Goal: Task Accomplishment & Management: Use online tool/utility

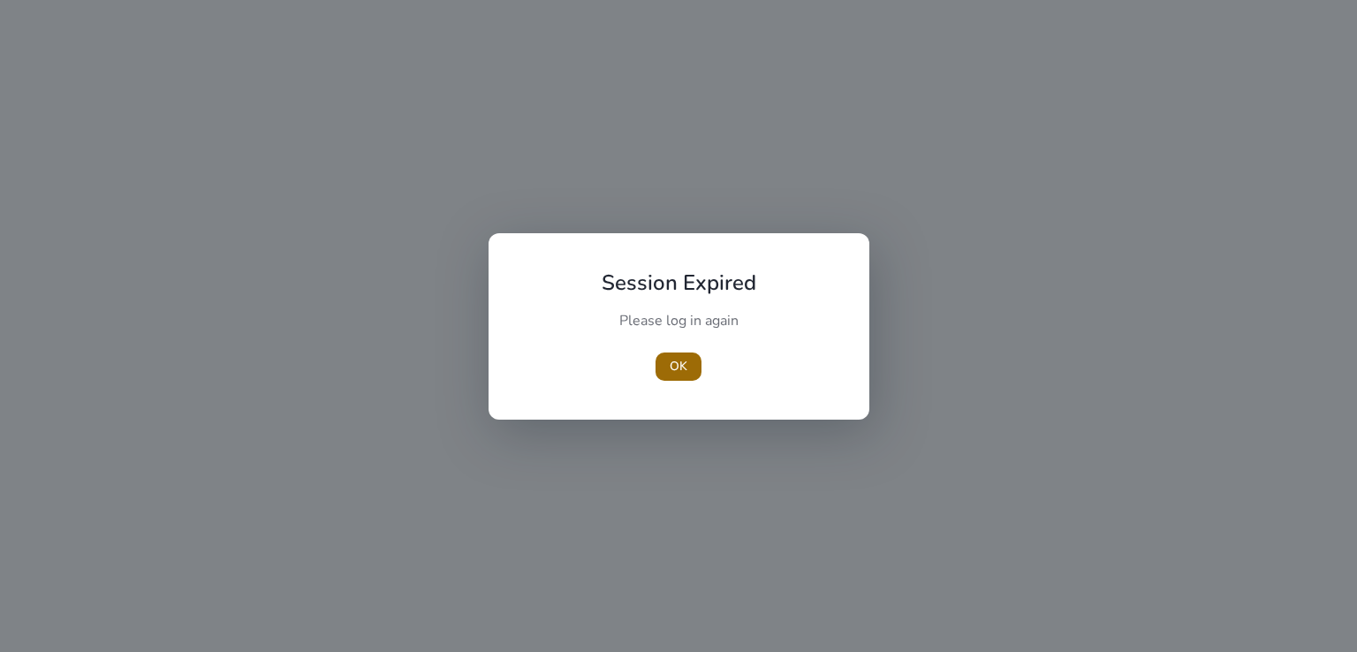
click at [678, 364] on span "OK" at bounding box center [679, 366] width 18 height 19
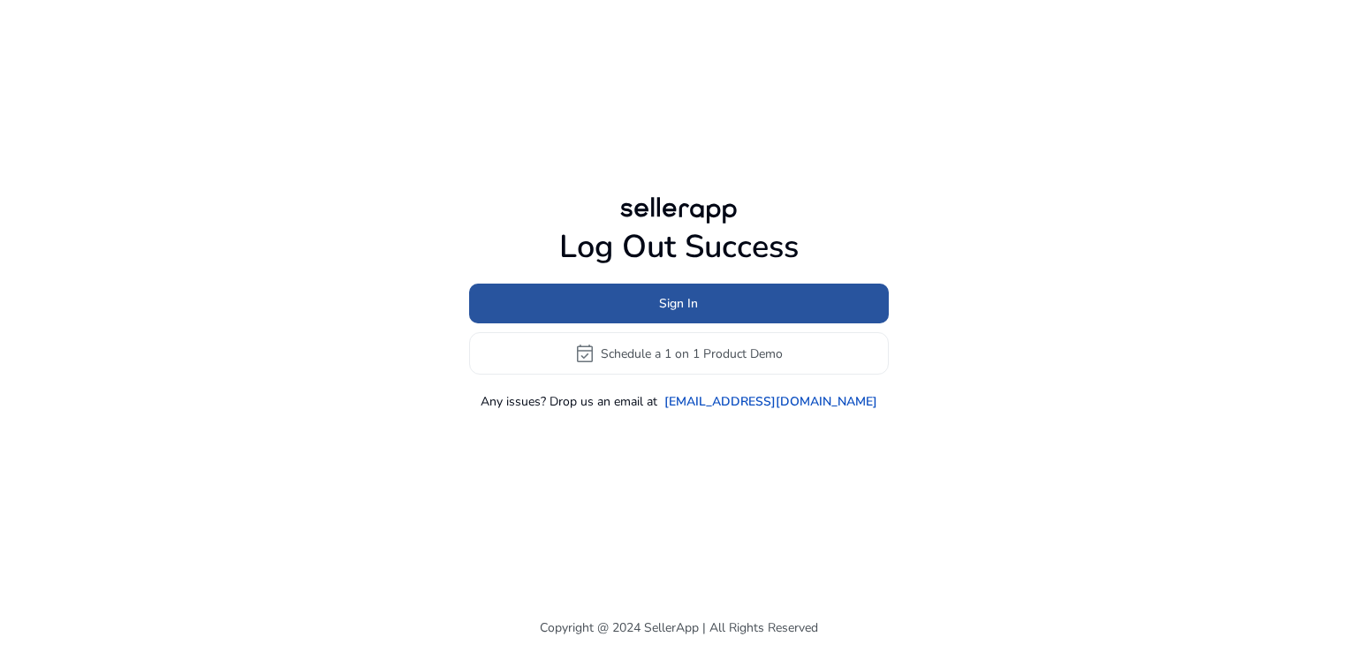
click at [665, 312] on span "Sign In" at bounding box center [678, 303] width 39 height 19
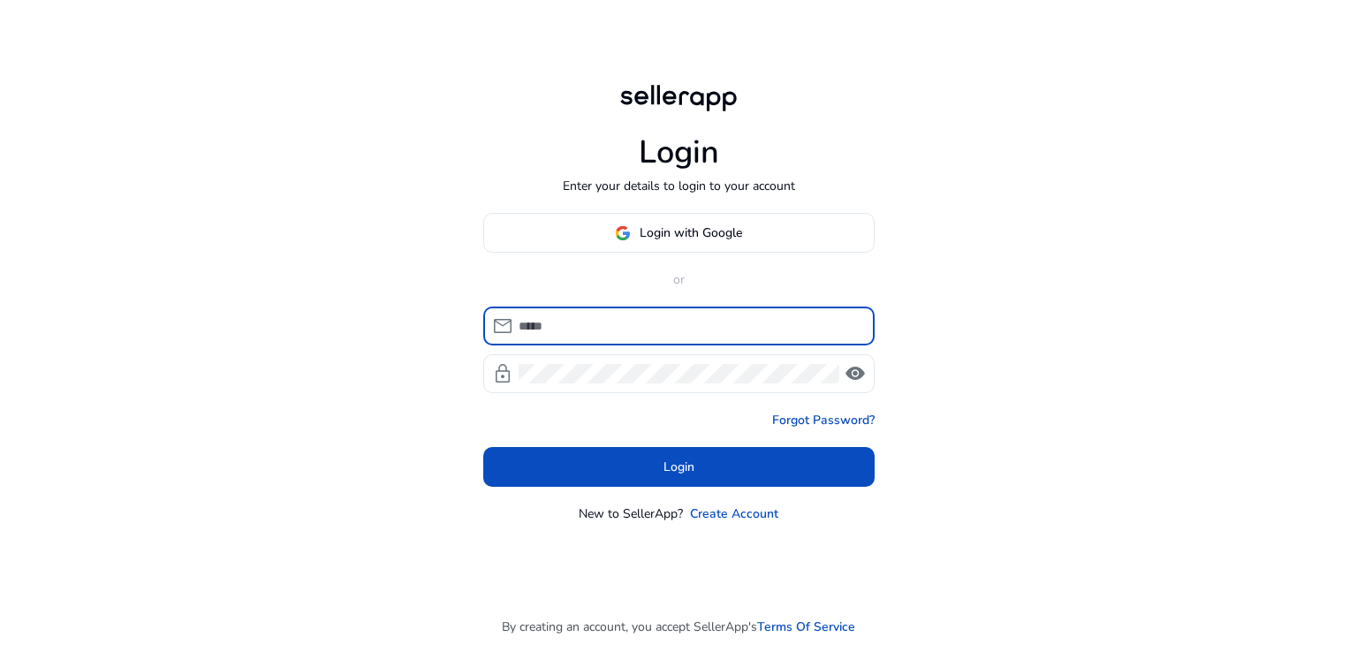
type input "**********"
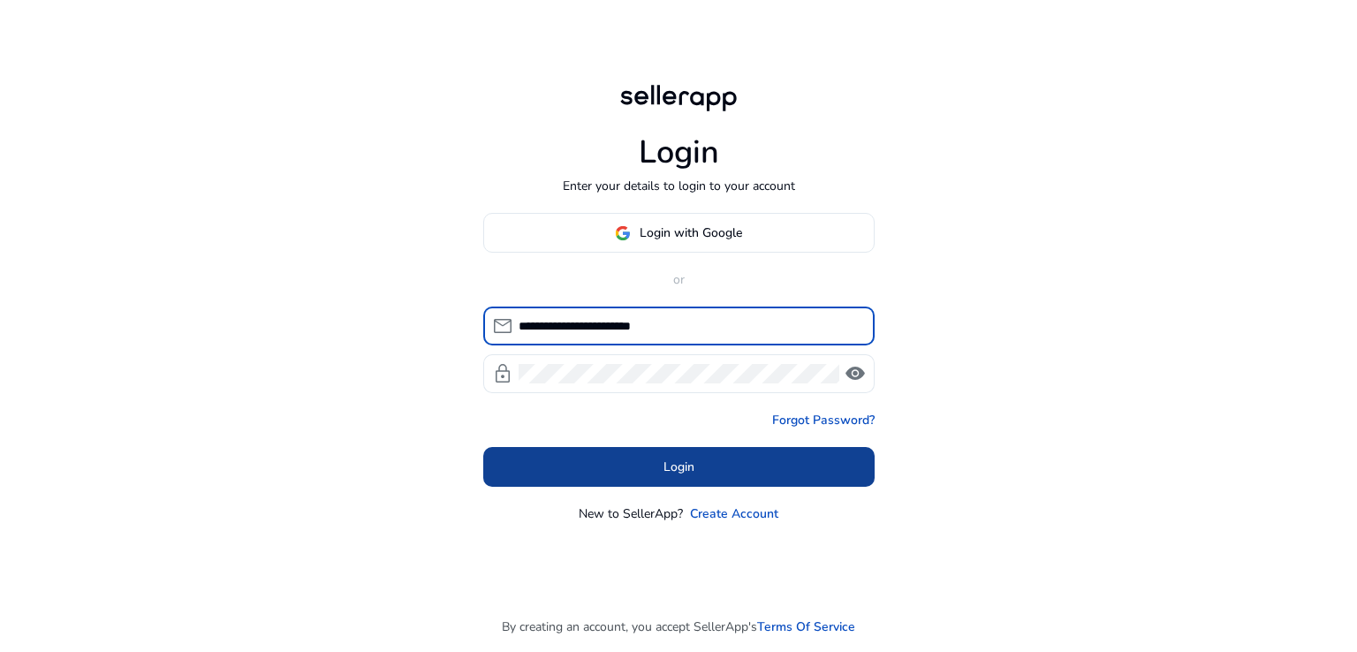
click at [668, 464] on span "Login" at bounding box center [678, 467] width 31 height 19
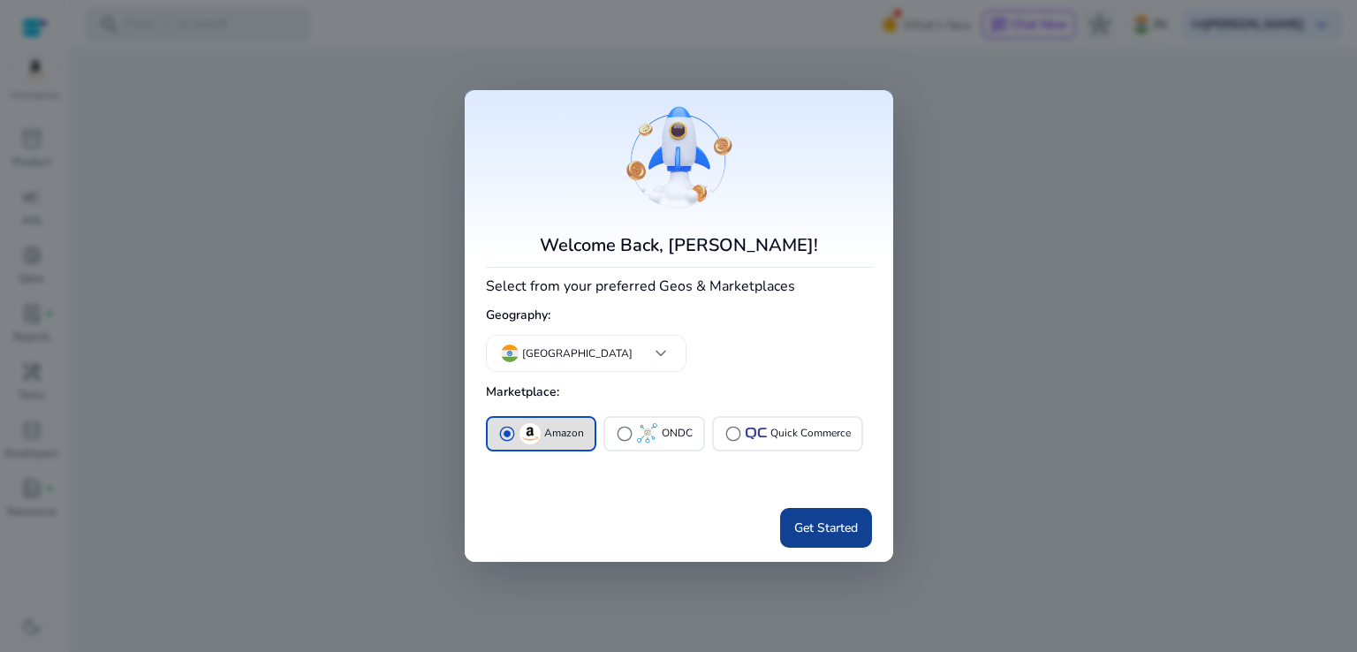
click at [826, 536] on span at bounding box center [826, 527] width 92 height 42
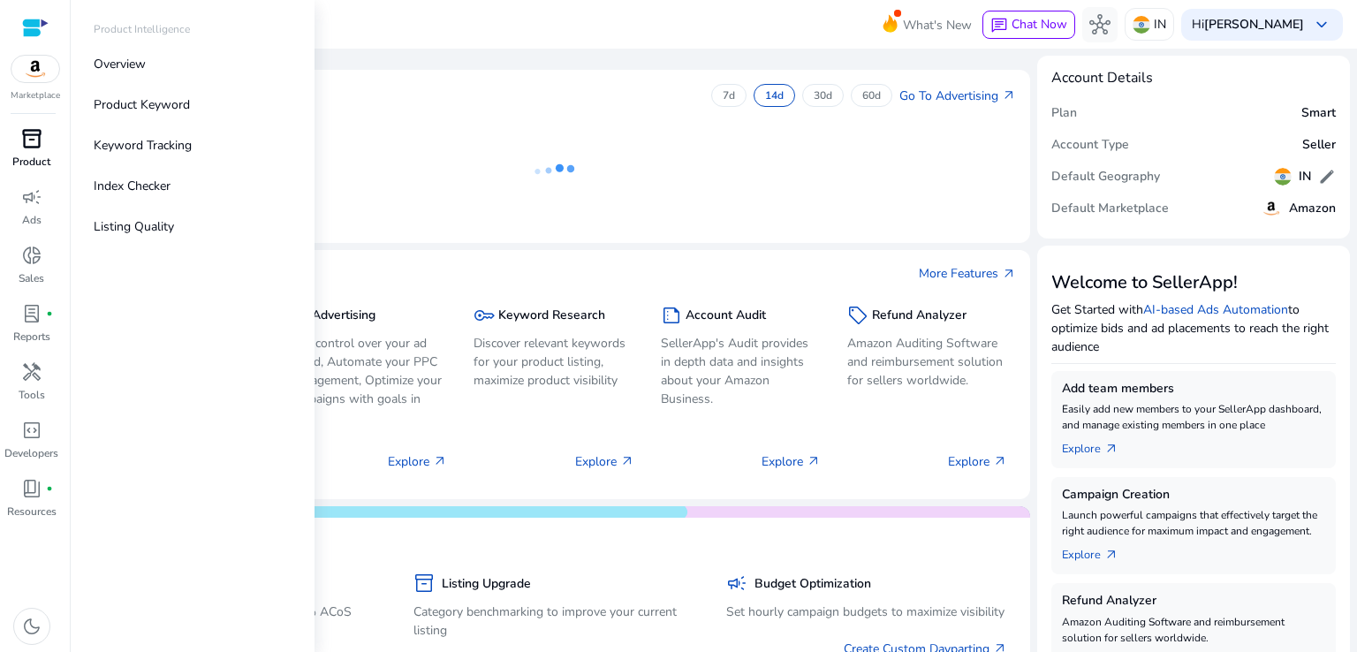
click at [19, 152] on div "inventory_2" at bounding box center [31, 139] width 49 height 28
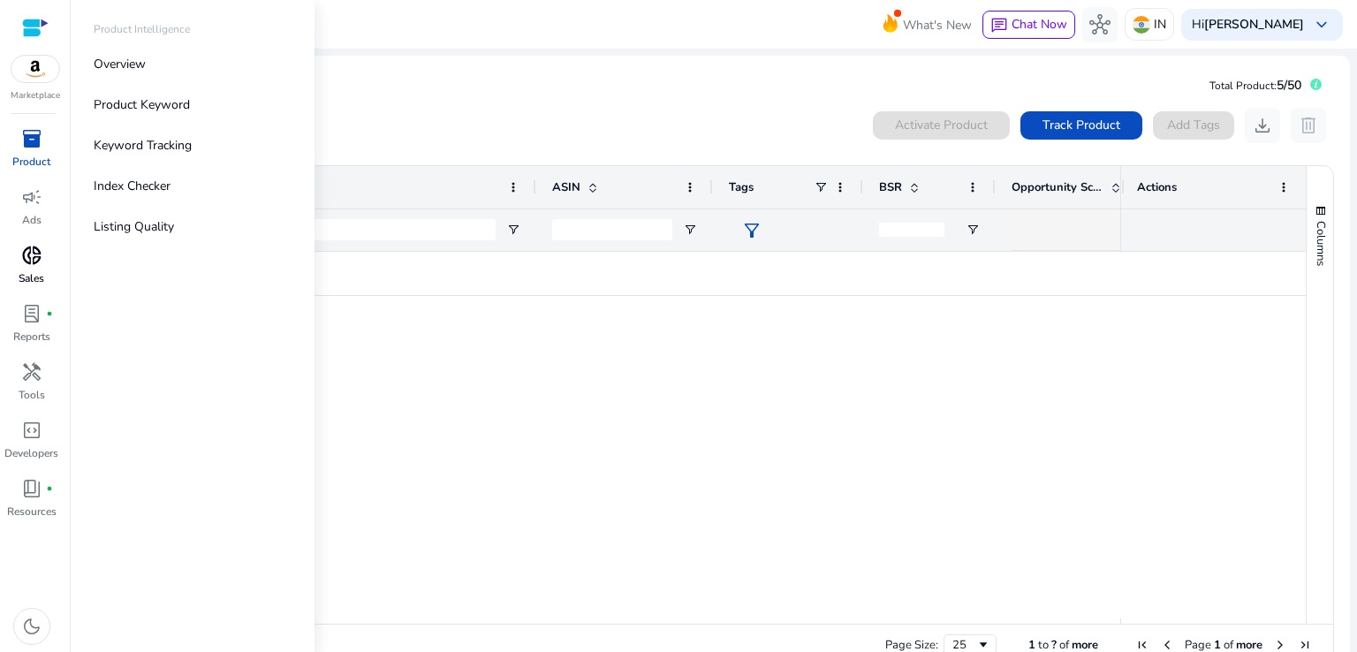
click at [35, 257] on span "donut_small" at bounding box center [31, 255] width 21 height 21
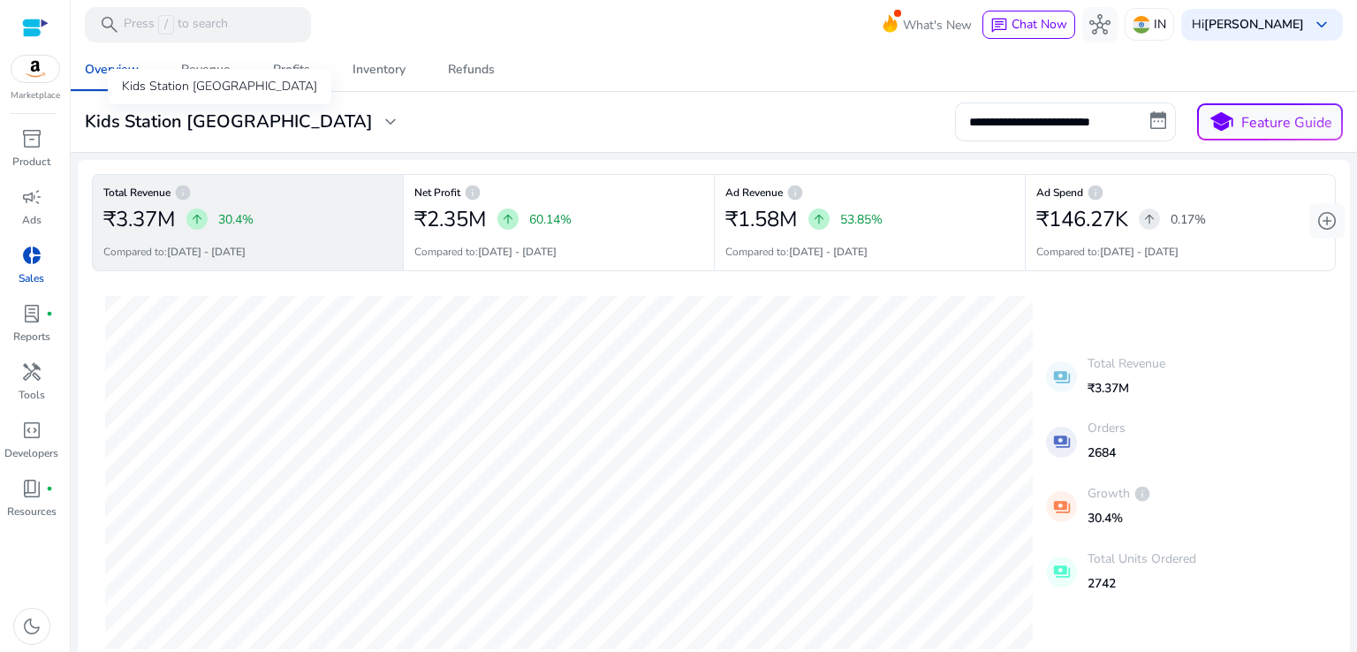
click at [380, 114] on span "expand_more" at bounding box center [390, 121] width 21 height 21
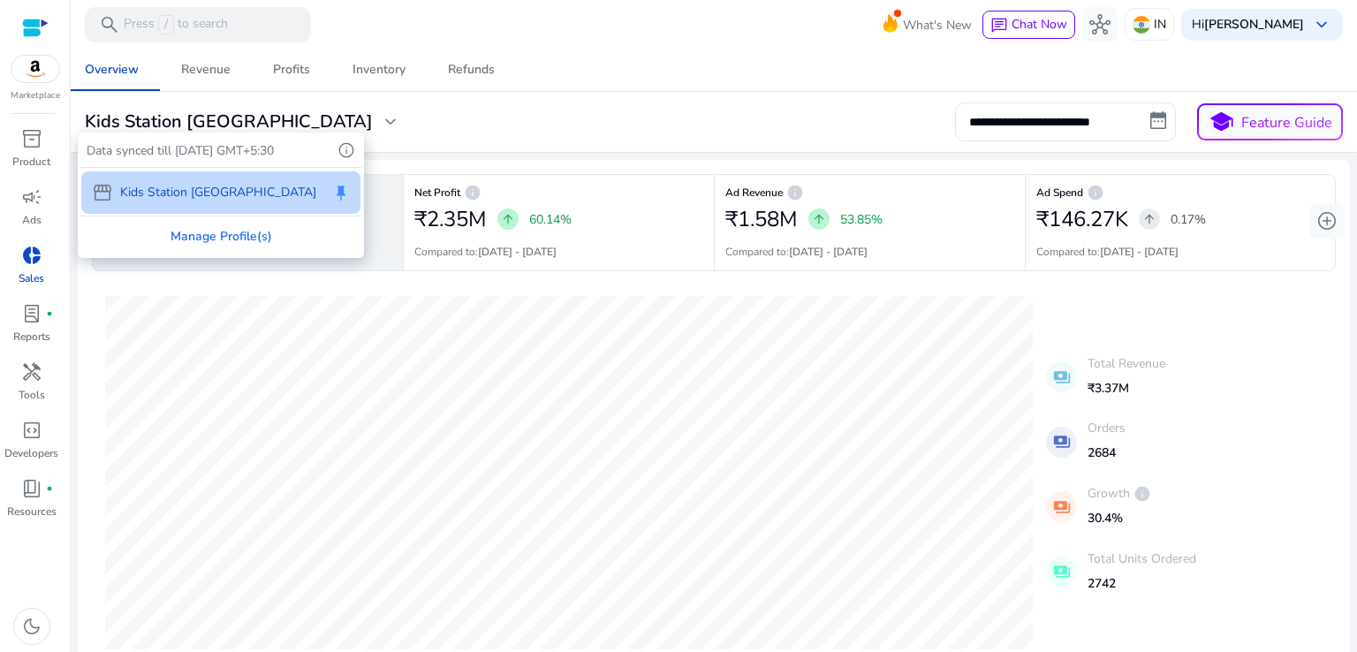
click at [733, 110] on div at bounding box center [678, 326] width 1357 height 652
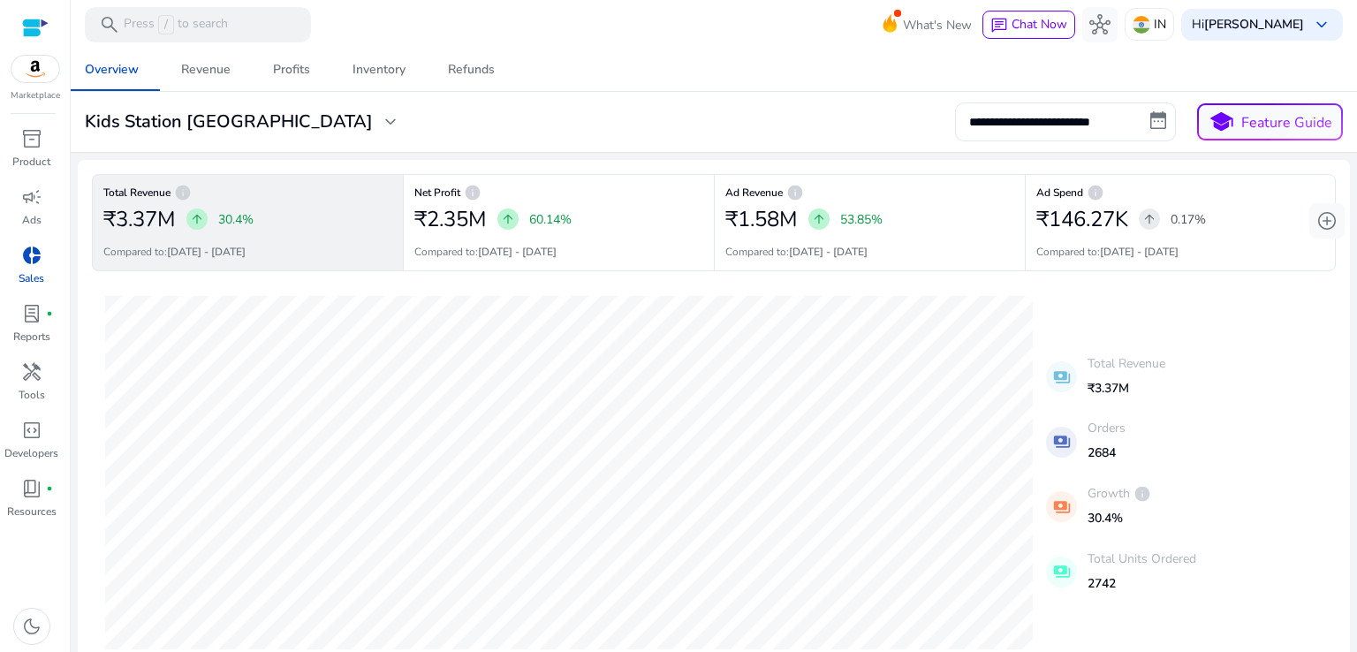
click at [219, 254] on b "[DATE] - [DATE]" at bounding box center [206, 252] width 79 height 14
click at [246, 248] on b "[DATE] - [DATE]" at bounding box center [206, 252] width 79 height 14
click at [1026, 128] on input "**********" at bounding box center [1065, 121] width 221 height 39
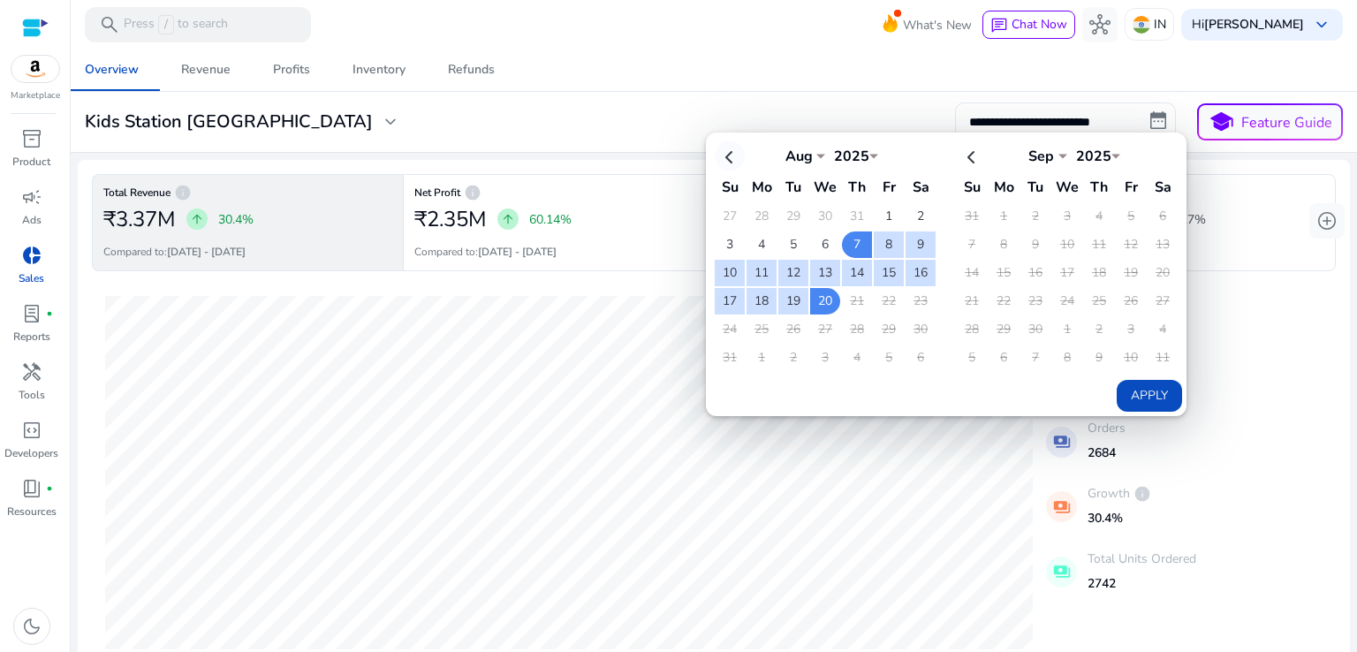
click at [723, 155] on th at bounding box center [730, 155] width 30 height 29
select select "*"
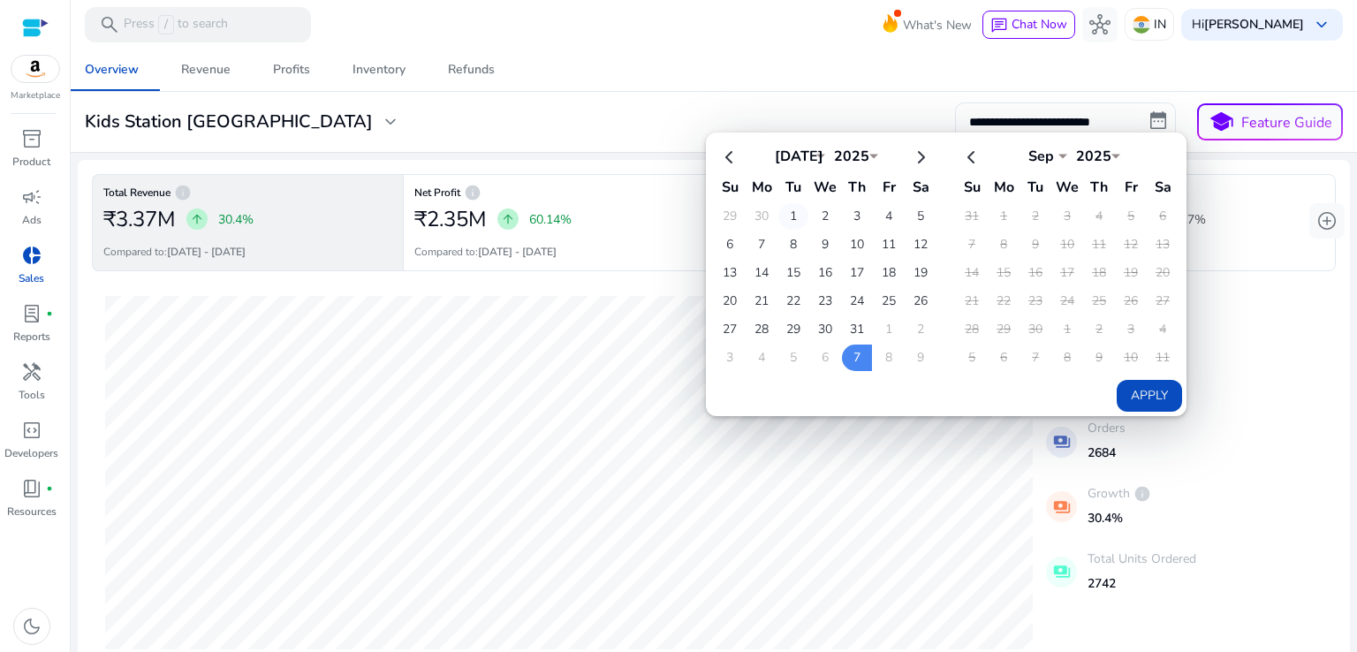
click at [792, 208] on td "1" at bounding box center [793, 216] width 30 height 27
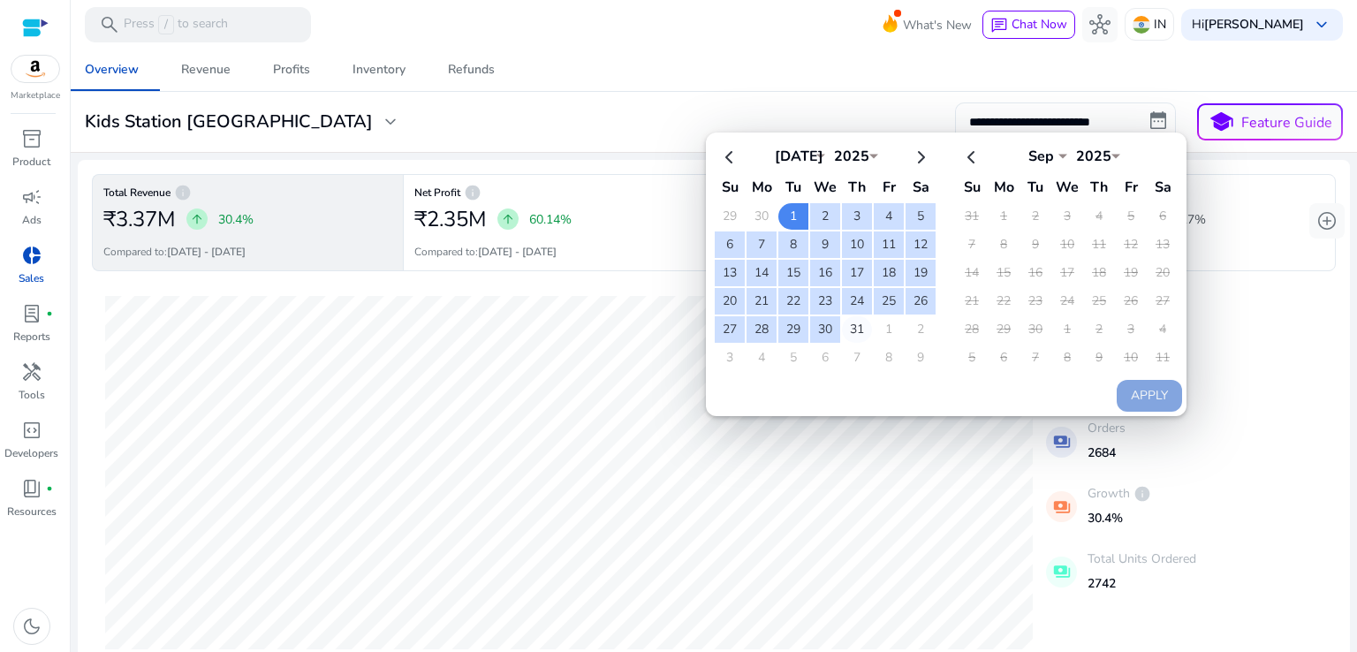
click at [858, 319] on td "31" at bounding box center [857, 329] width 30 height 27
click at [1139, 391] on button "Apply" at bounding box center [1149, 396] width 65 height 32
type input "**********"
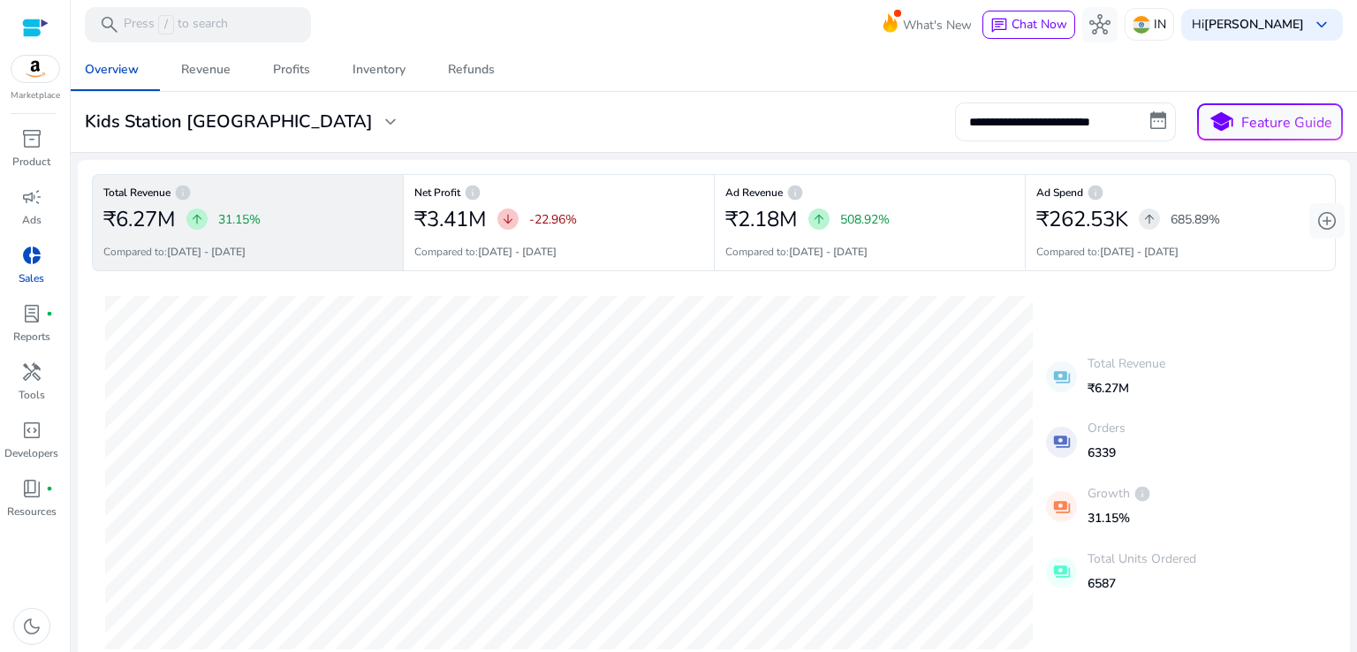
click at [1157, 122] on input "**********" at bounding box center [1065, 121] width 221 height 39
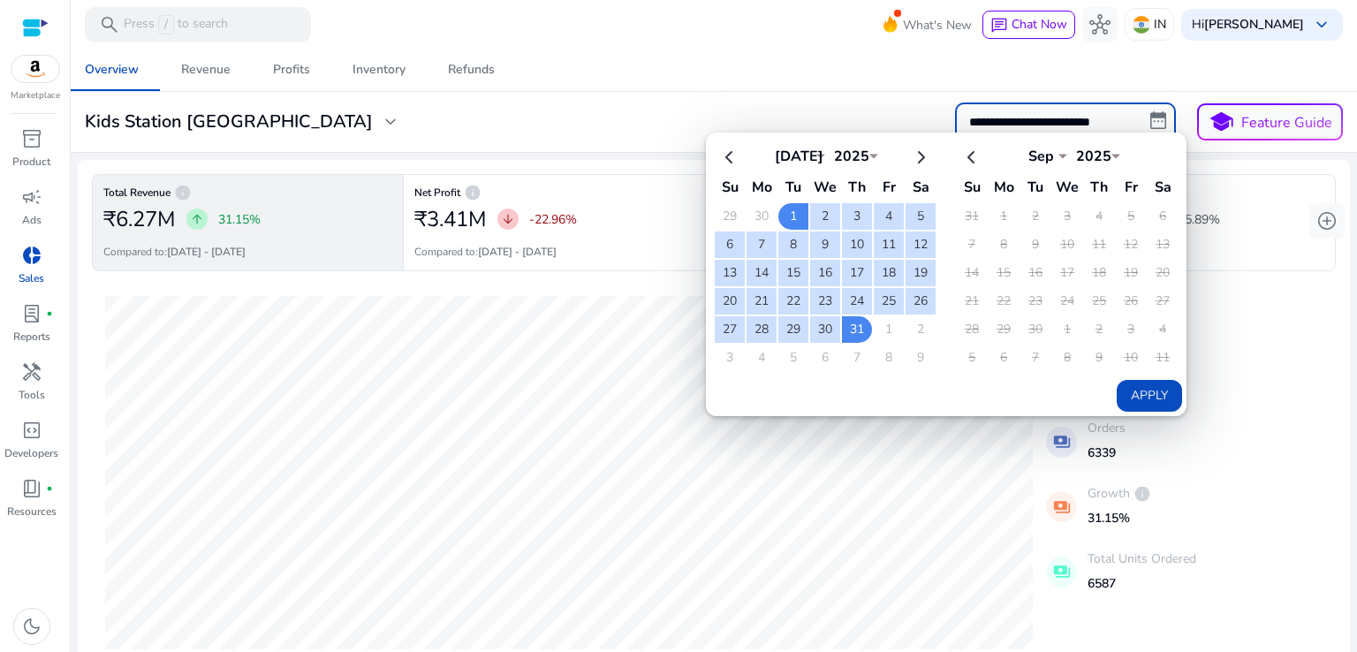
click at [884, 80] on div "Overview Revenue Profits Inventory Refunds" at bounding box center [714, 70] width 1300 height 42
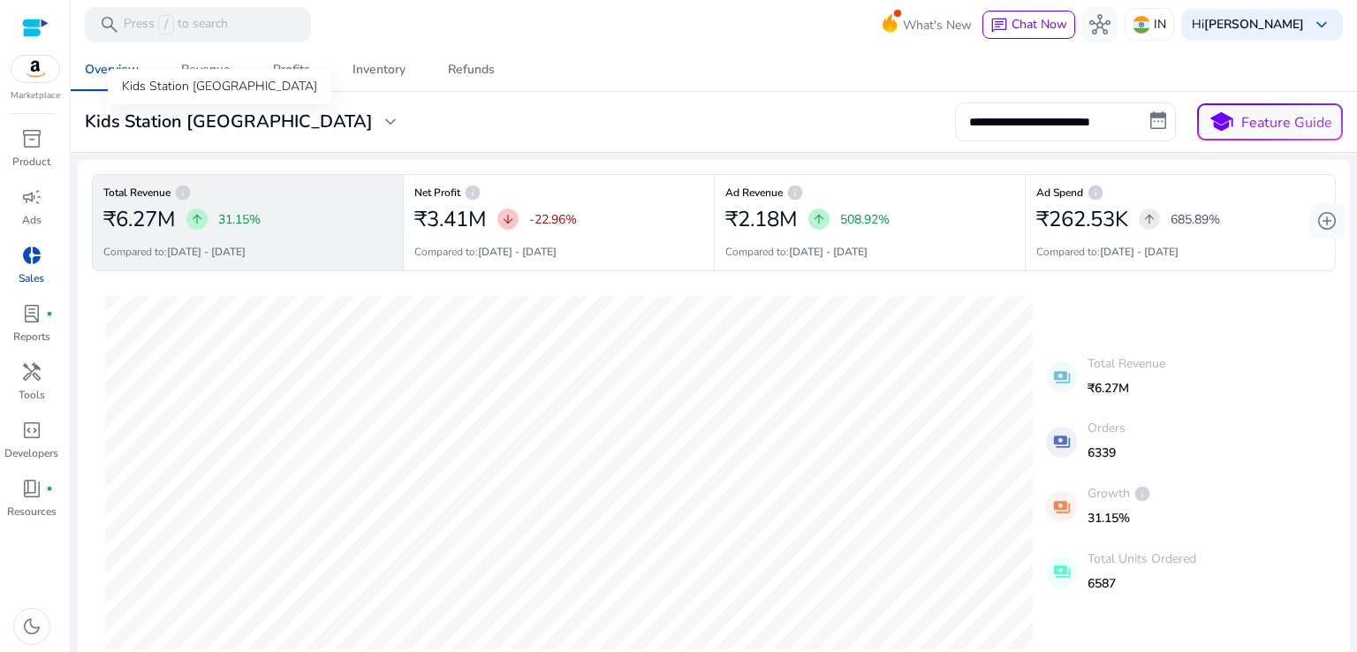
click at [220, 122] on h3 "Kids Station [GEOGRAPHIC_DATA]" at bounding box center [229, 121] width 288 height 21
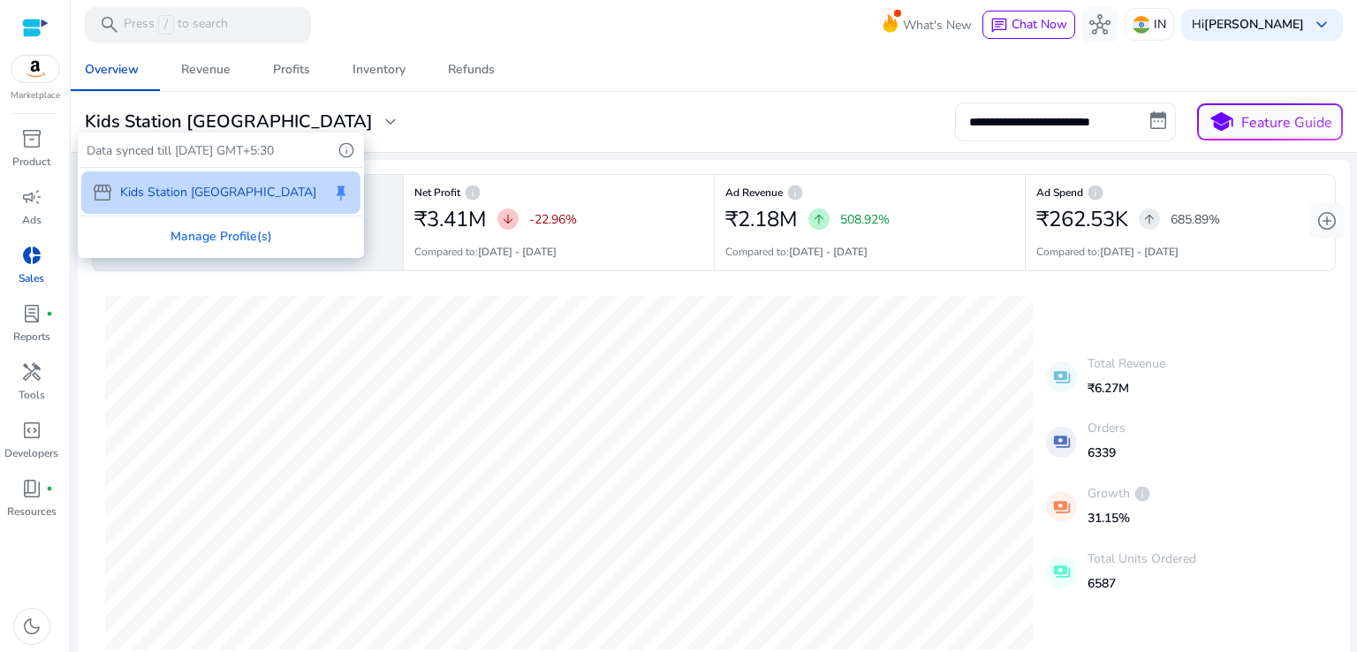
click at [442, 141] on div at bounding box center [678, 326] width 1357 height 652
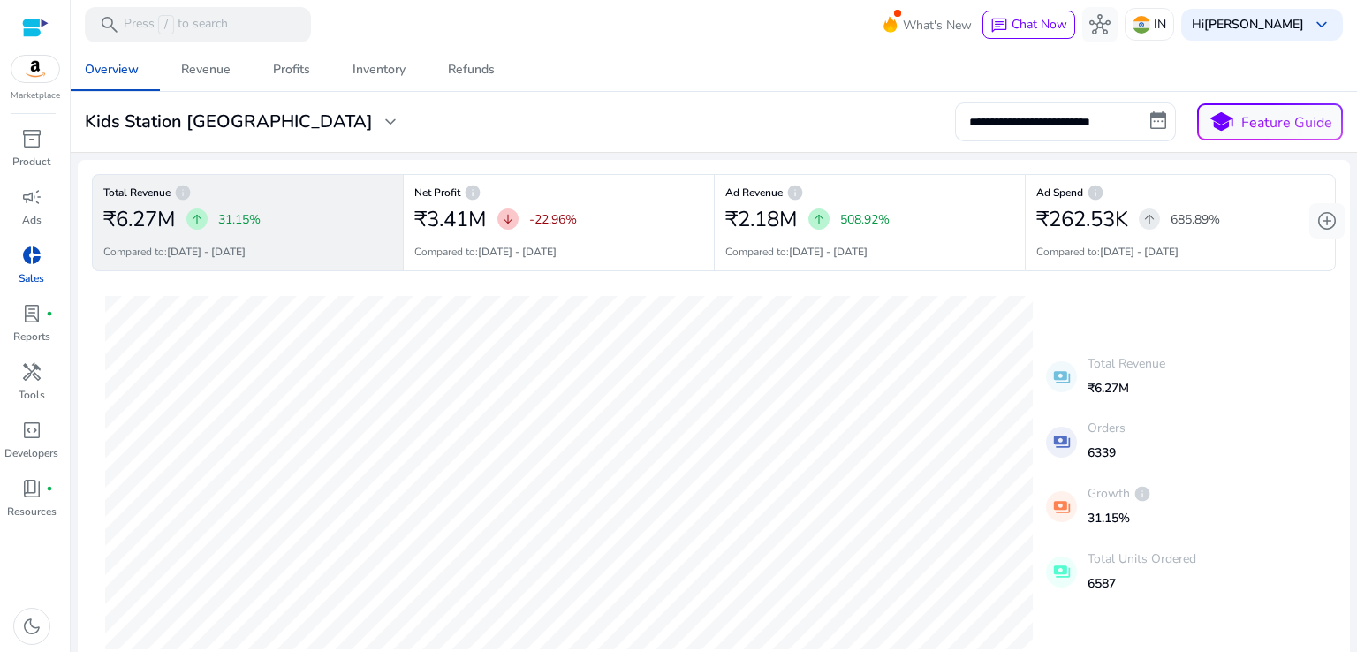
drag, startPoint x: 242, startPoint y: 251, endPoint x: 311, endPoint y: 259, distance: 69.4
click at [311, 259] on div "Total Revenue info ₹6.27M arrow_upward 31.15% Compared to: [DATE] - [DATE]" at bounding box center [247, 222] width 311 height 97
click at [1318, 218] on span "add_circle" at bounding box center [1326, 220] width 21 height 21
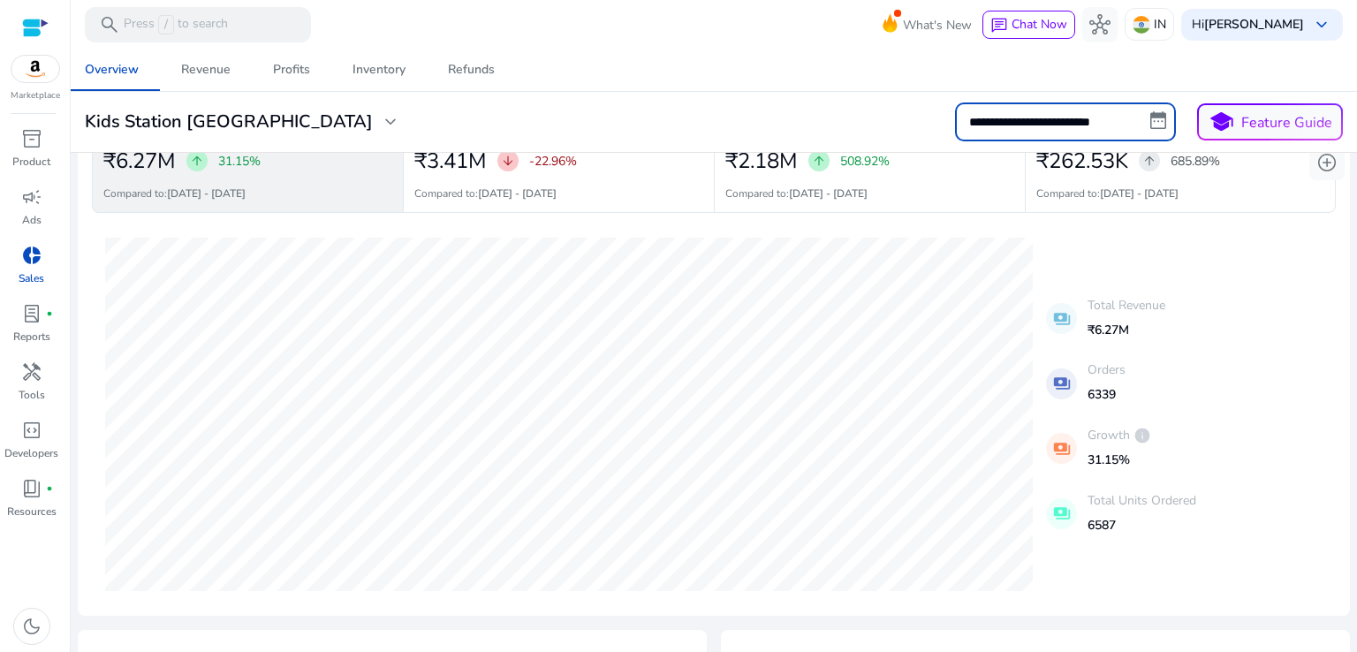
click at [1071, 111] on input "**********" at bounding box center [1065, 121] width 221 height 39
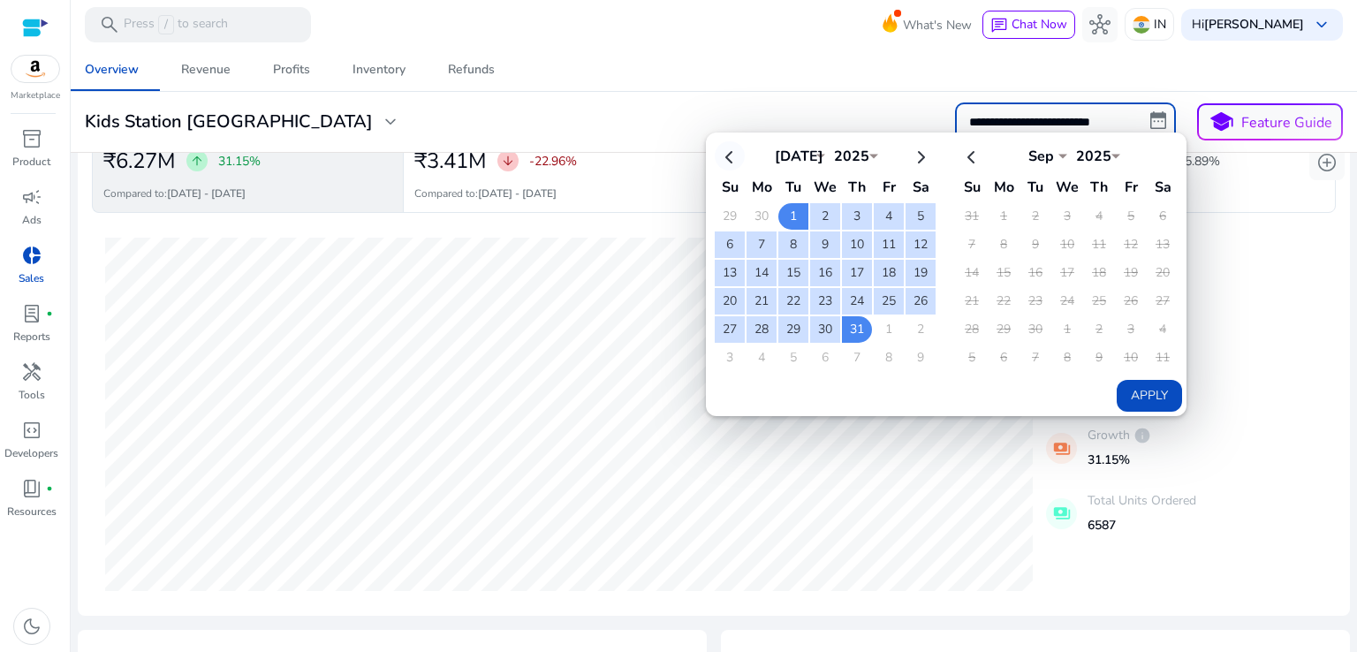
click at [726, 153] on th at bounding box center [730, 155] width 30 height 29
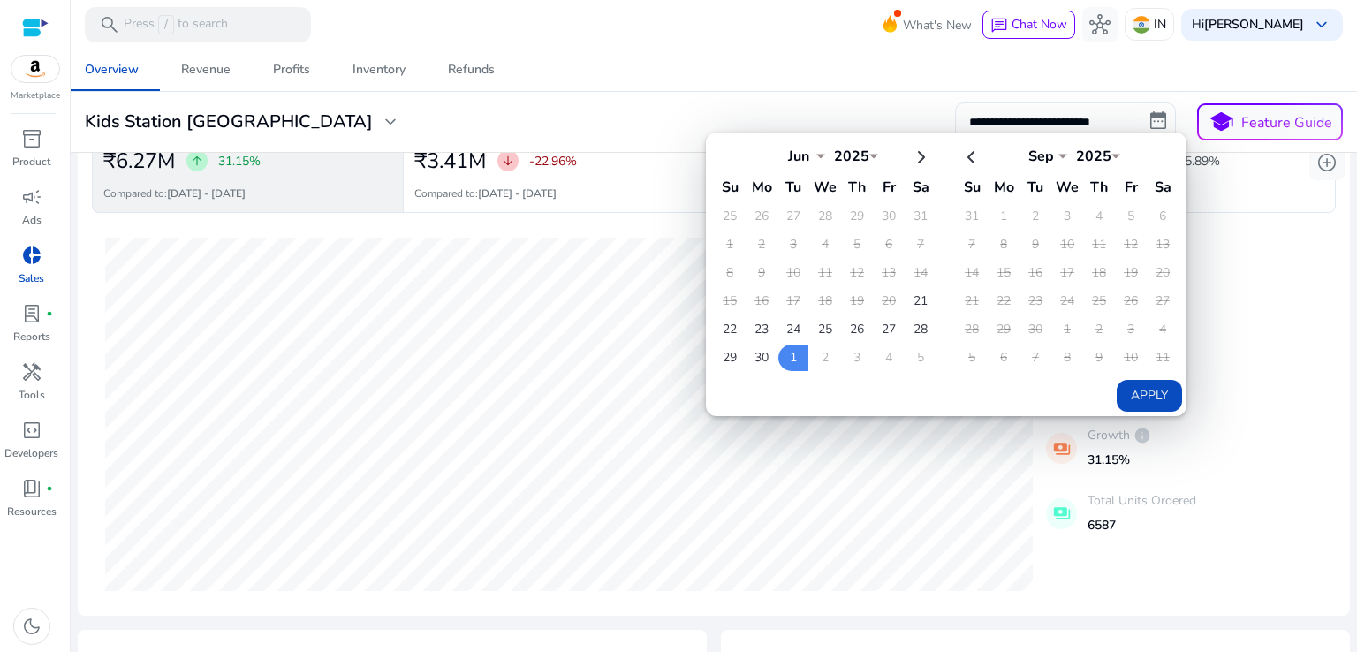
click at [726, 153] on th at bounding box center [730, 155] width 30 height 29
click at [909, 299] on td "21" at bounding box center [920, 301] width 30 height 27
click at [915, 154] on th at bounding box center [920, 155] width 30 height 29
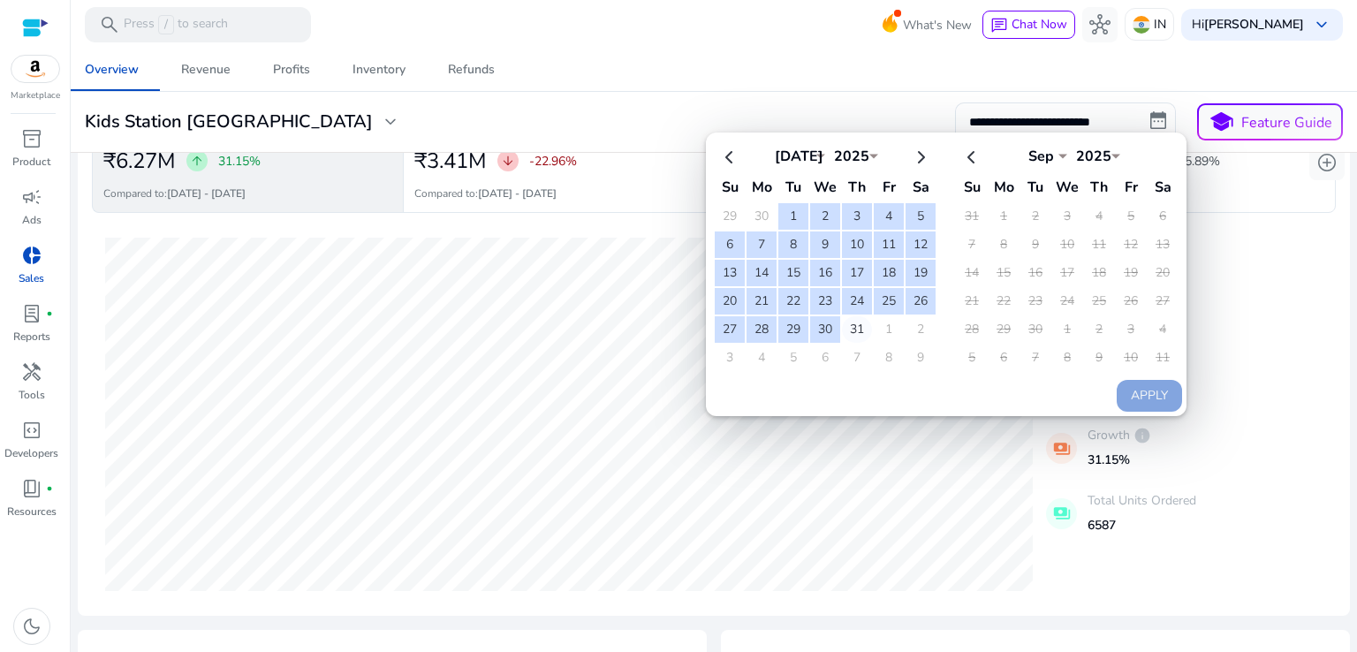
click at [853, 322] on td "31" at bounding box center [857, 329] width 30 height 27
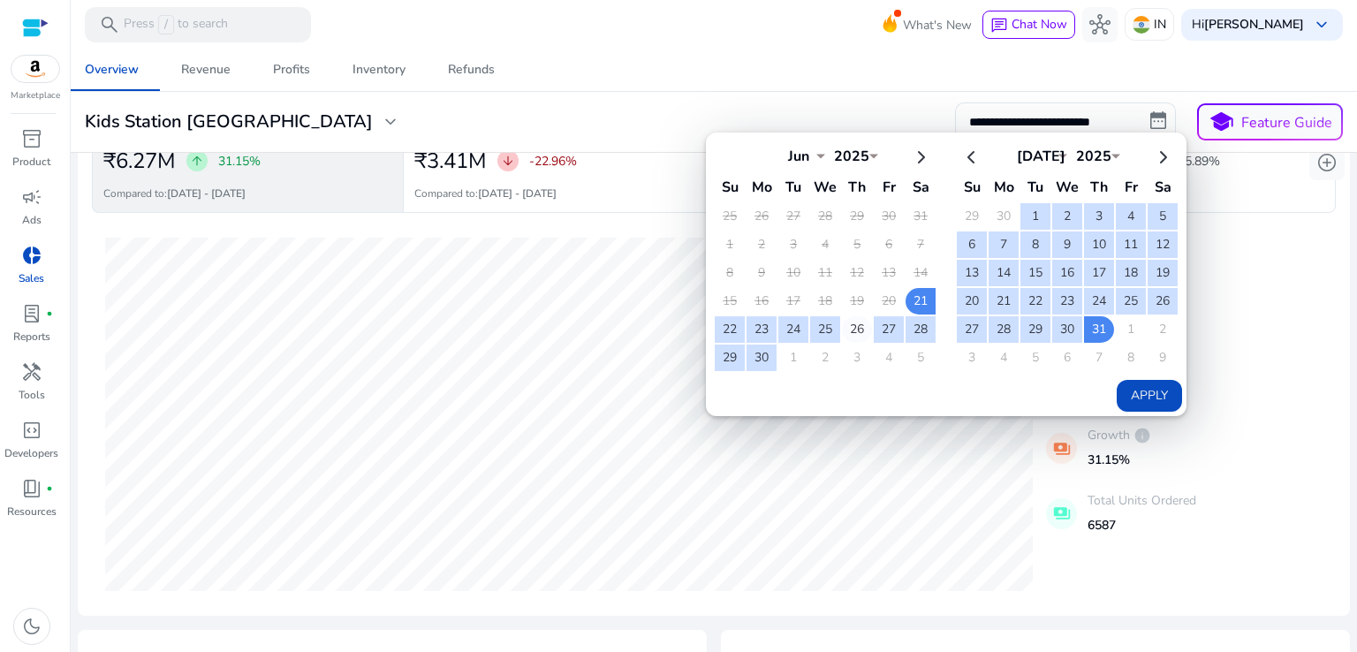
select select "*"
click at [1149, 390] on button "Apply" at bounding box center [1149, 396] width 65 height 32
type input "**********"
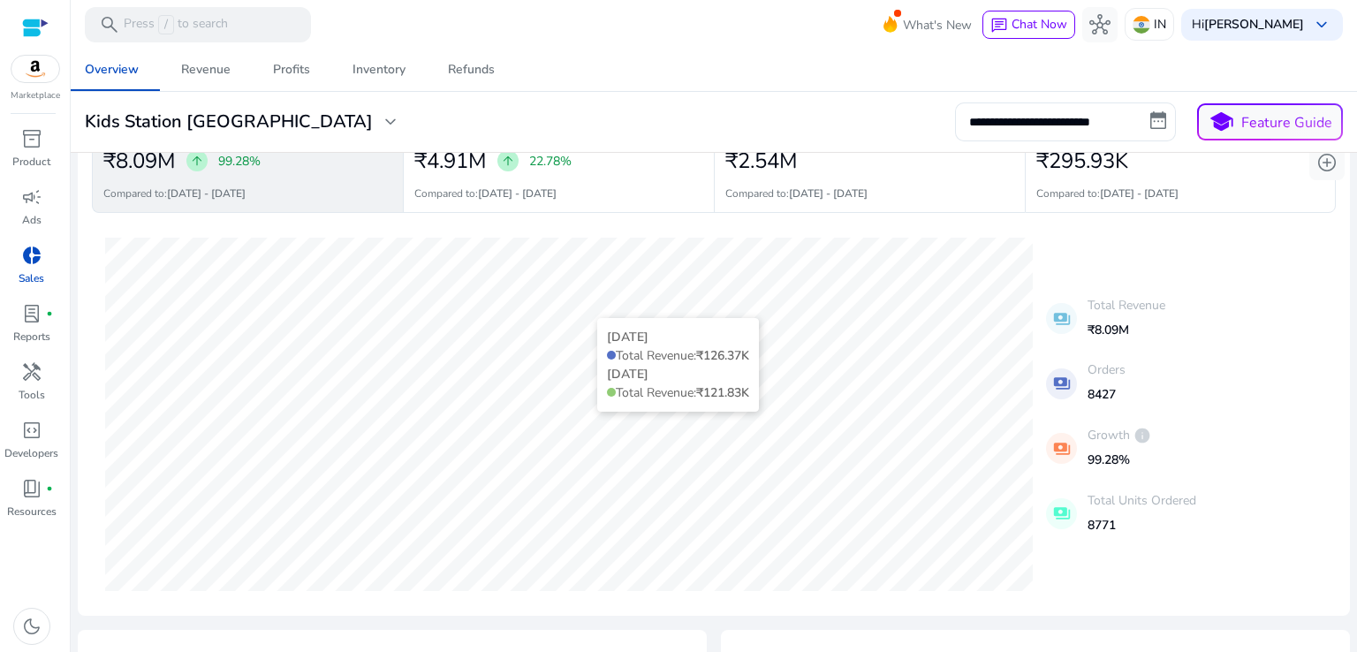
scroll to position [0, 0]
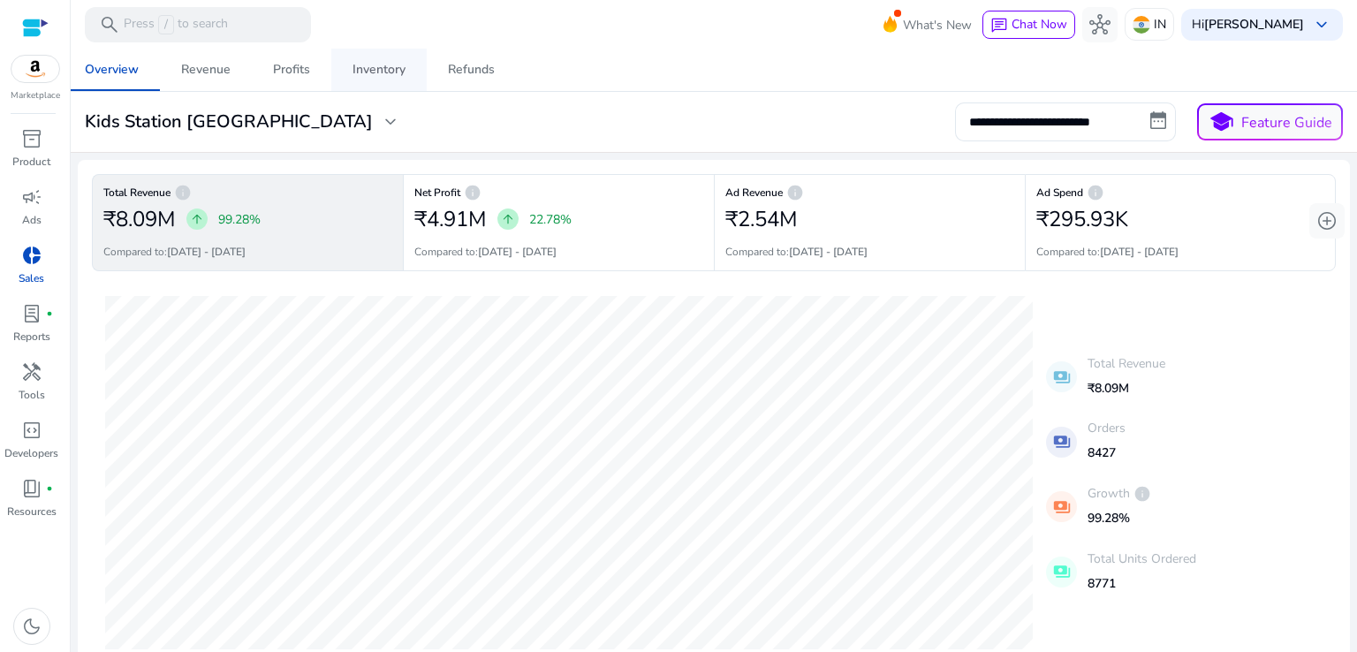
click at [401, 72] on div "Inventory" at bounding box center [378, 70] width 53 height 12
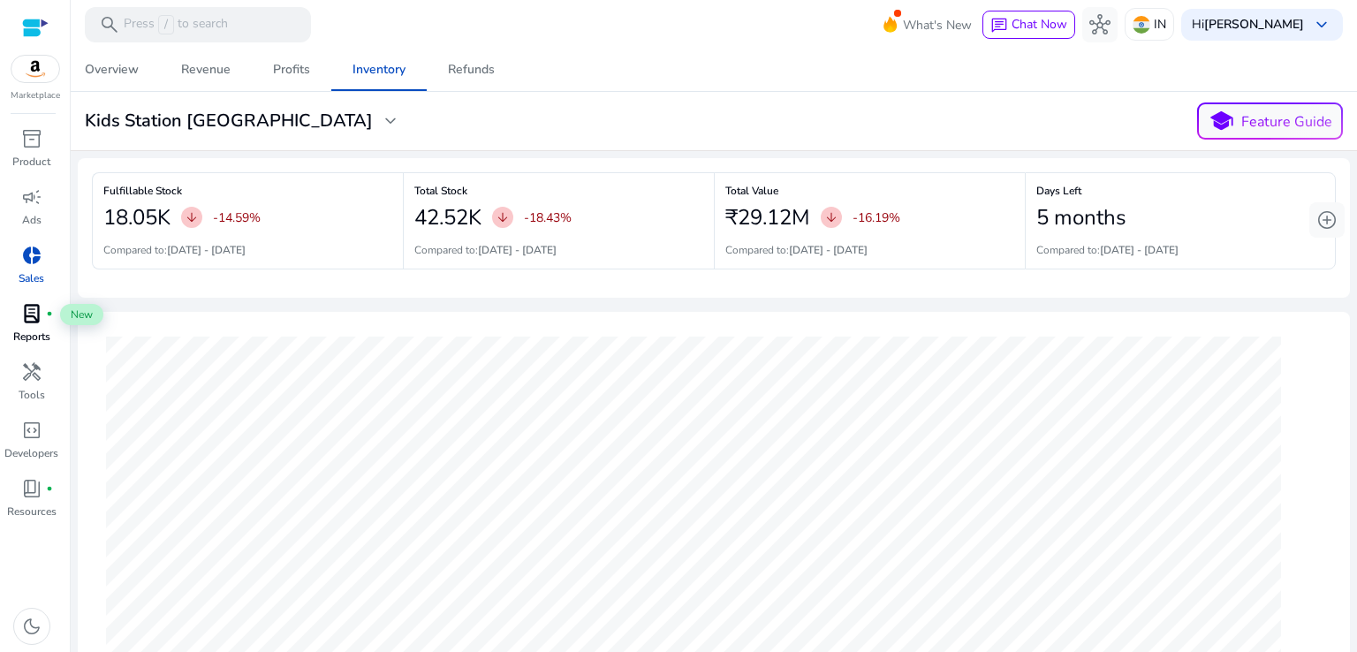
click at [33, 323] on span "lab_profile" at bounding box center [31, 313] width 21 height 21
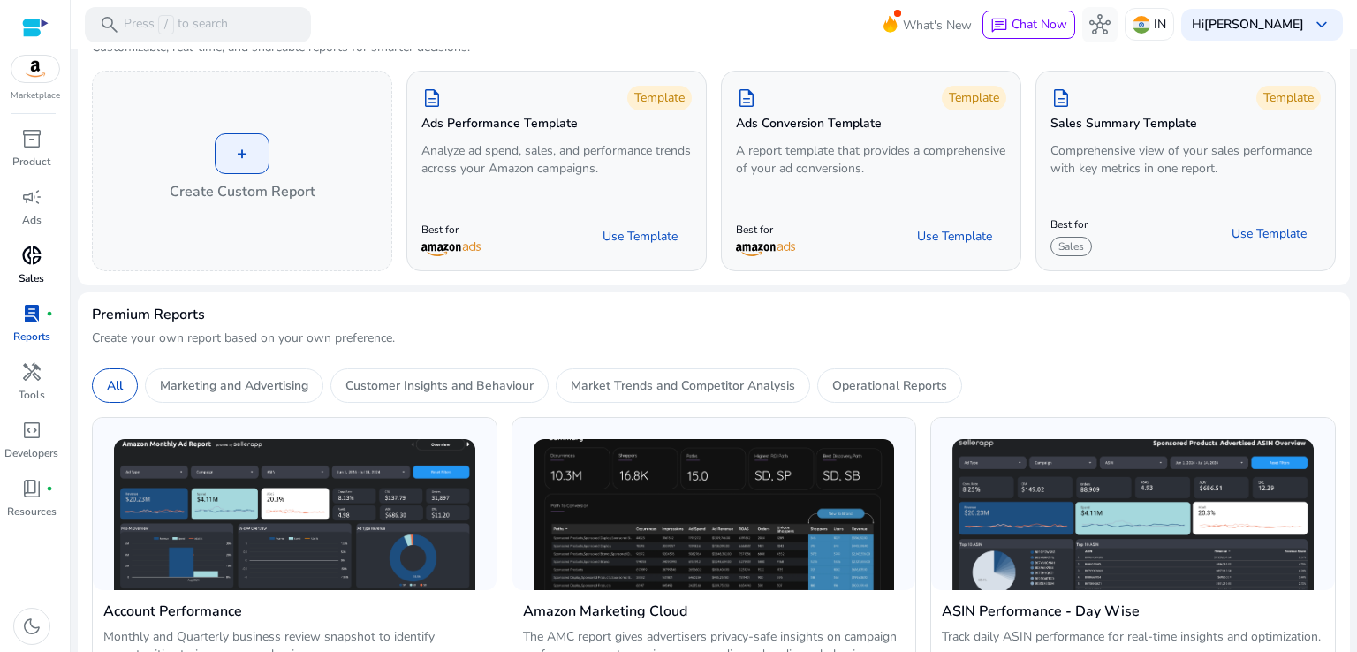
scroll to position [177, 0]
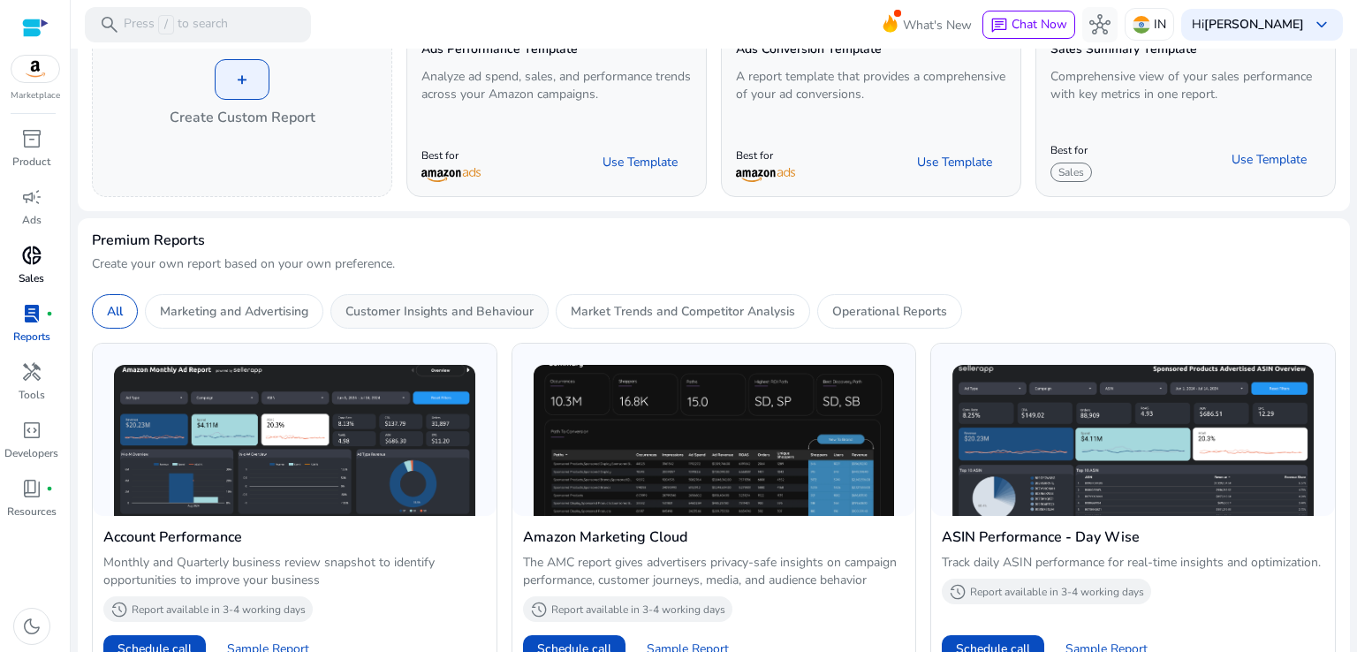
click at [492, 310] on p "Customer Insights and Behaviour" at bounding box center [439, 311] width 188 height 19
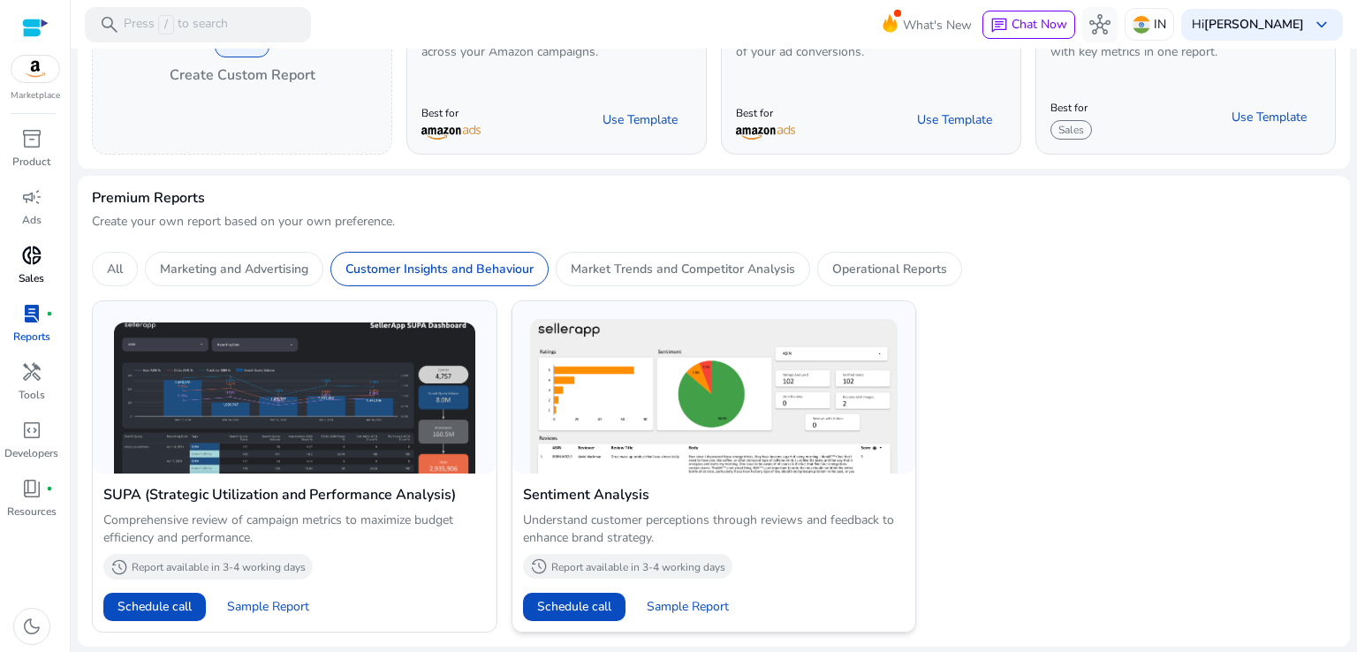
scroll to position [0, 0]
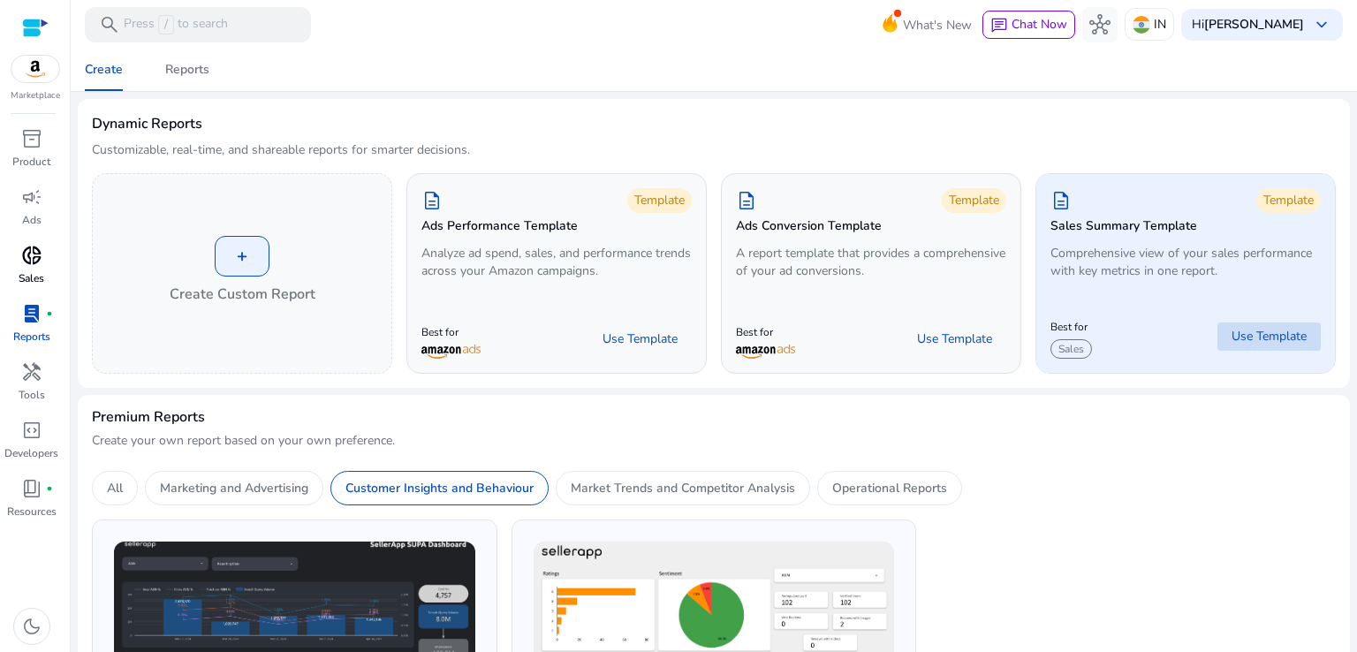
click at [1254, 339] on span "Use Template" at bounding box center [1268, 337] width 75 height 18
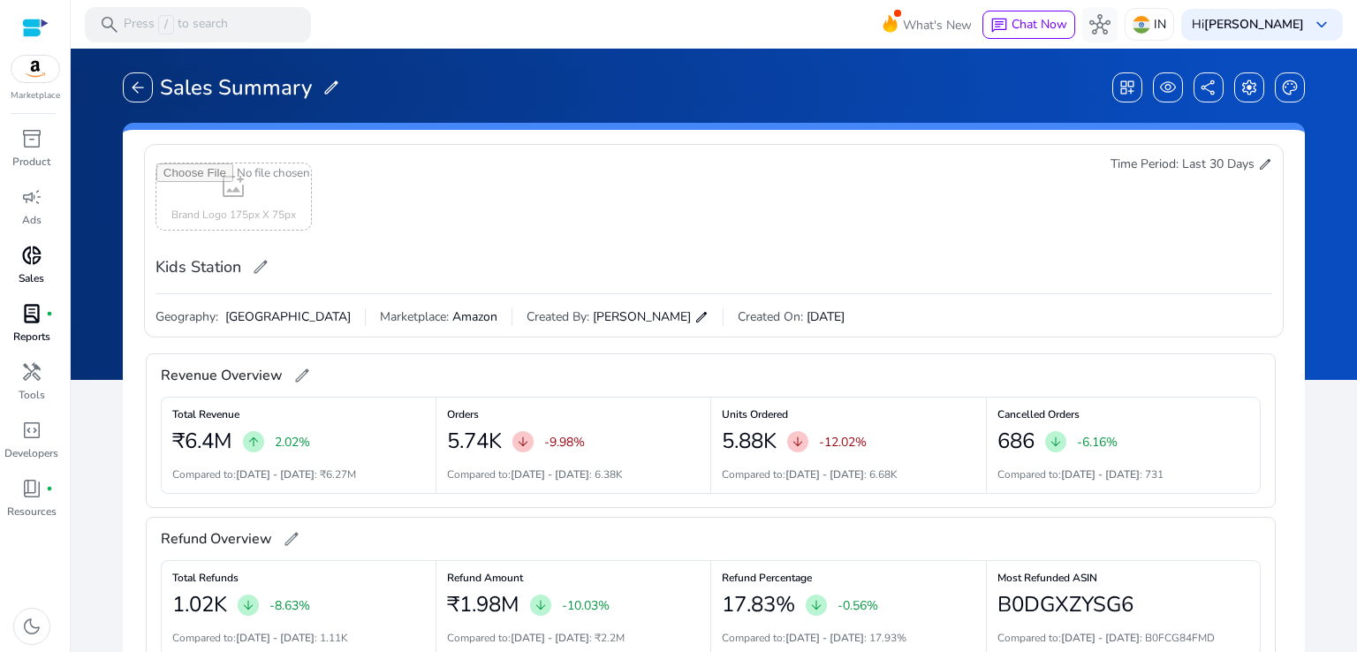
scroll to position [14, 0]
